Goal: Participate in discussion: Engage in conversation with other users on a specific topic

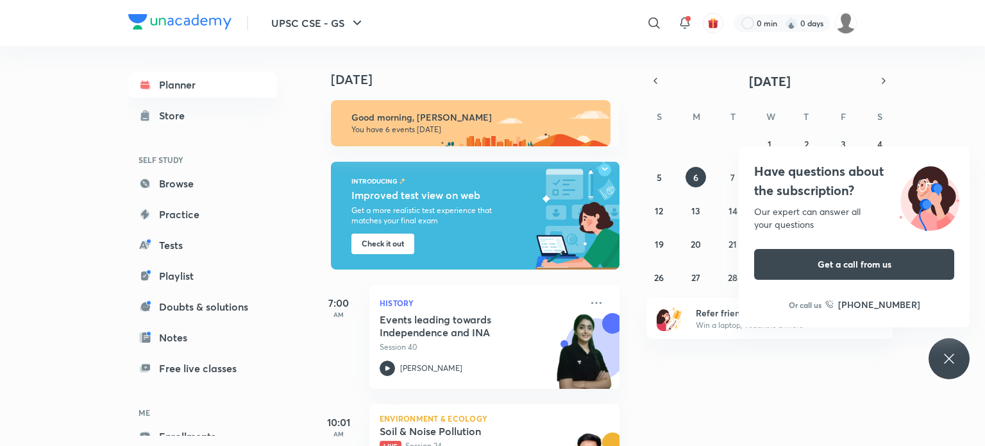
scroll to position [208, 0]
